Goal: Communication & Community: Answer question/provide support

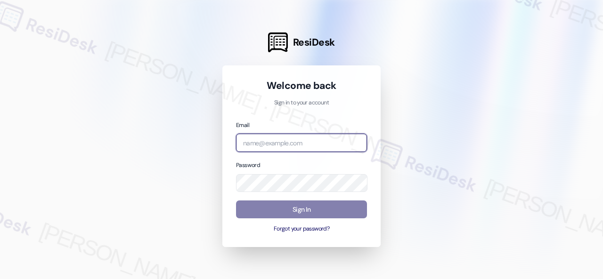
click at [275, 143] on input "email" at bounding box center [301, 143] width 131 height 18
paste input "automated-surveys-baron_properties-[PERSON_NAME].[PERSON_NAME]@baron_[DOMAIN_NA…"
type input "automated-surveys-baron_properties-[PERSON_NAME].[PERSON_NAME]@baron_[DOMAIN_NA…"
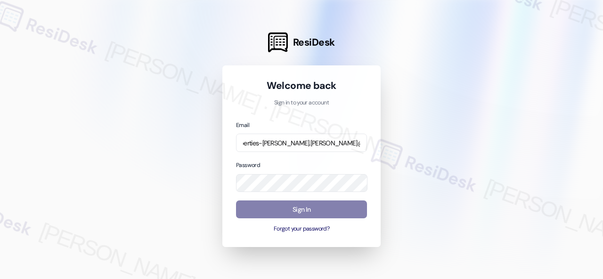
scroll to position [0, 0]
click at [470, 119] on div at bounding box center [301, 139] width 603 height 279
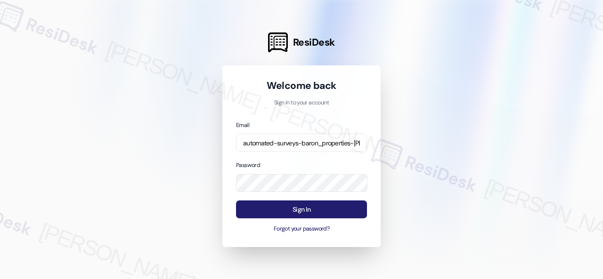
click at [320, 205] on button "Sign In" at bounding box center [301, 210] width 131 height 18
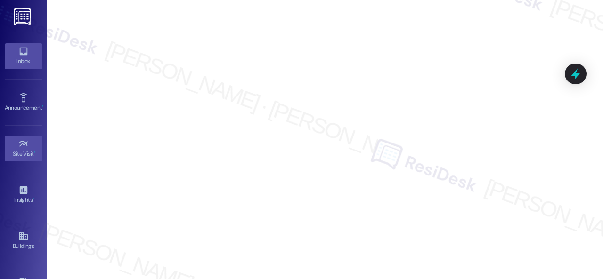
click at [24, 61] on div "Inbox" at bounding box center [23, 60] width 47 height 9
